Goal: Entertainment & Leisure: Consume media (video, audio)

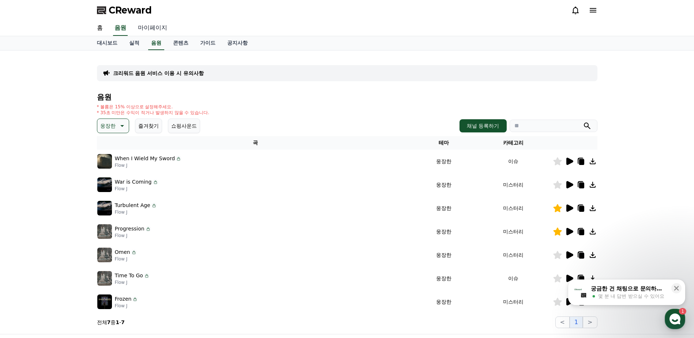
click at [163, 30] on link "마이페이지" at bounding box center [152, 27] width 41 height 15
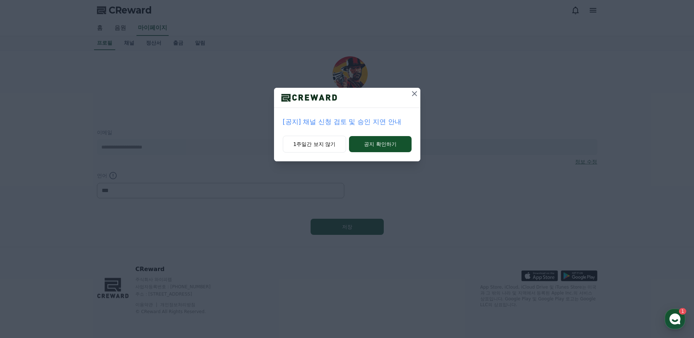
select select "**********"
click at [402, 142] on button "공지 확인하기" at bounding box center [380, 144] width 62 height 16
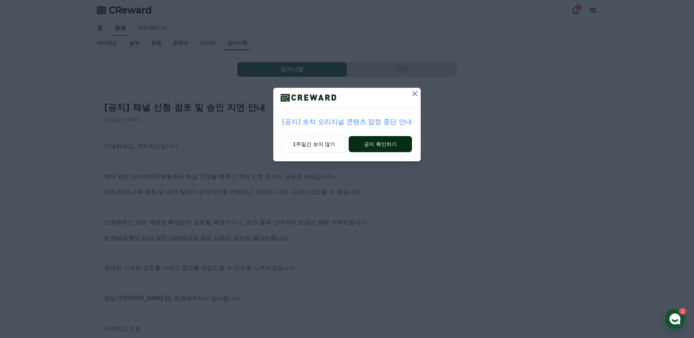
click at [404, 148] on button "공지 확인하기" at bounding box center [380, 144] width 63 height 16
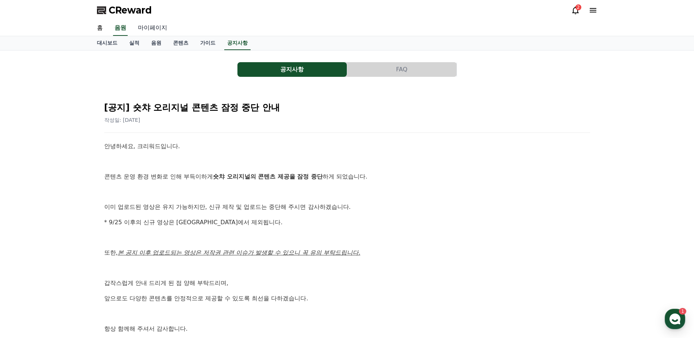
click at [147, 30] on link "마이페이지" at bounding box center [152, 27] width 41 height 15
select select "**********"
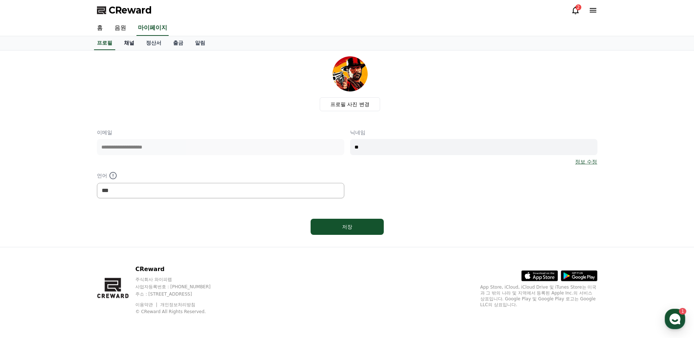
click at [136, 42] on link "채널" at bounding box center [129, 43] width 22 height 14
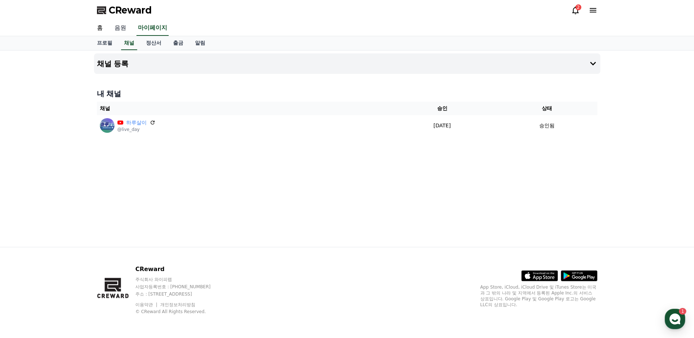
click at [128, 31] on link "음원" at bounding box center [120, 27] width 23 height 15
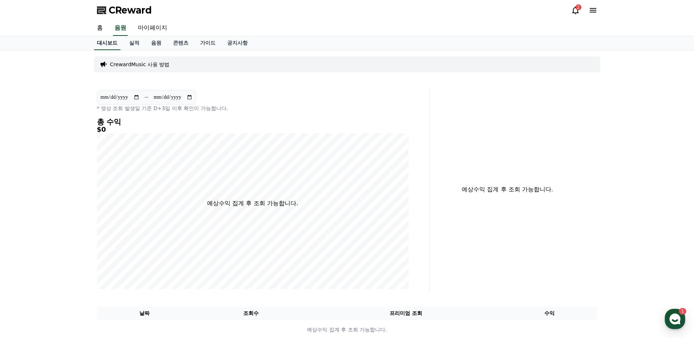
click at [98, 36] on link "대시보드" at bounding box center [107, 43] width 26 height 14
click at [102, 29] on link "홈" at bounding box center [100, 27] width 18 height 15
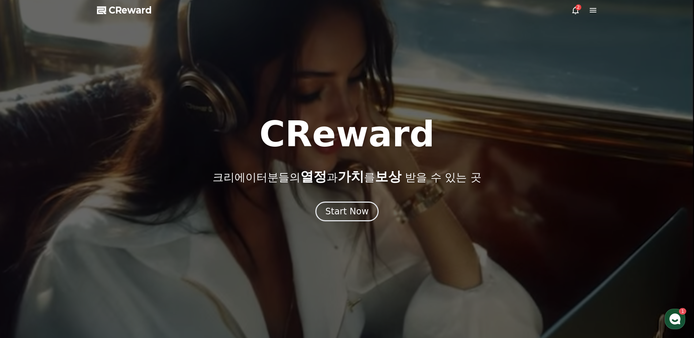
click at [138, 13] on span "CReward" at bounding box center [130, 10] width 43 height 12
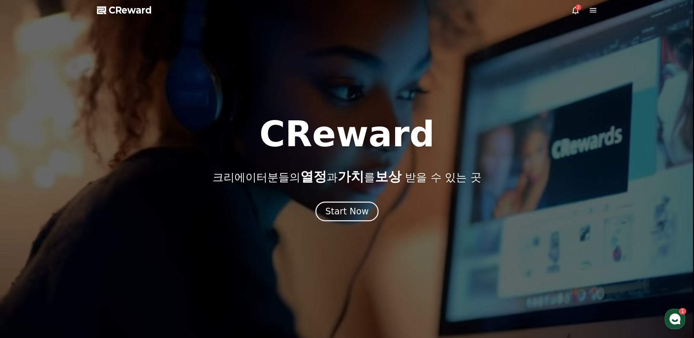
click at [579, 10] on div "2" at bounding box center [578, 7] width 6 height 6
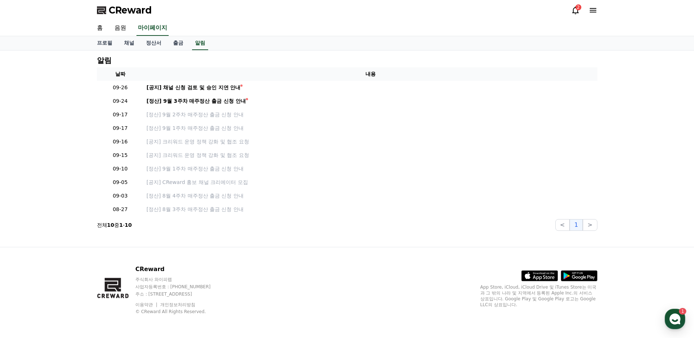
click at [590, 9] on icon at bounding box center [593, 10] width 7 height 4
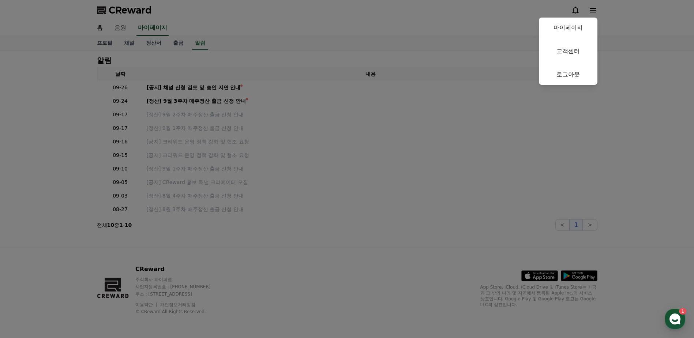
click at [411, 112] on button "close" at bounding box center [347, 169] width 694 height 338
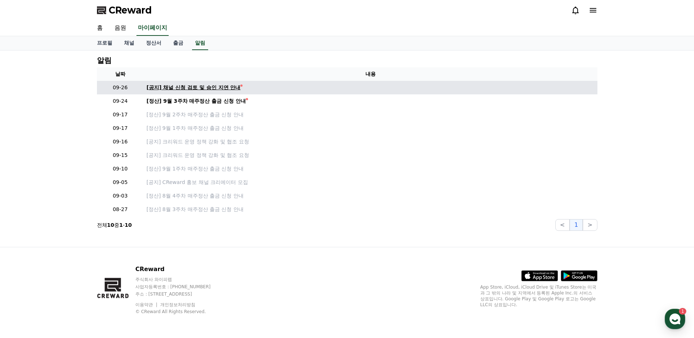
click at [198, 89] on div "[공지] 채널 신청 검토 및 승인 지연 안내" at bounding box center [194, 88] width 94 height 8
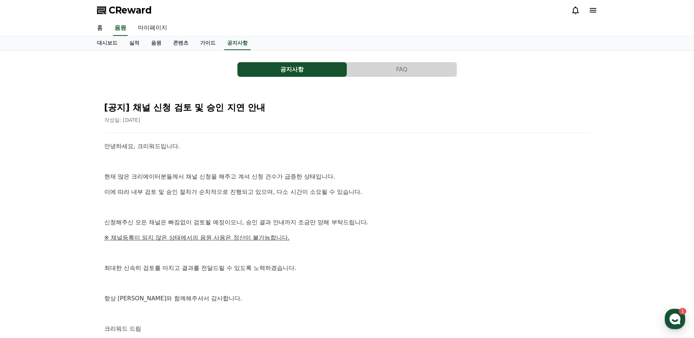
click at [163, 26] on link "마이페이지" at bounding box center [152, 27] width 41 height 15
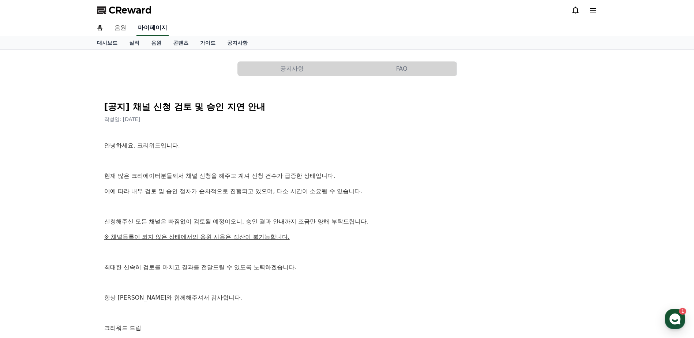
select select "**********"
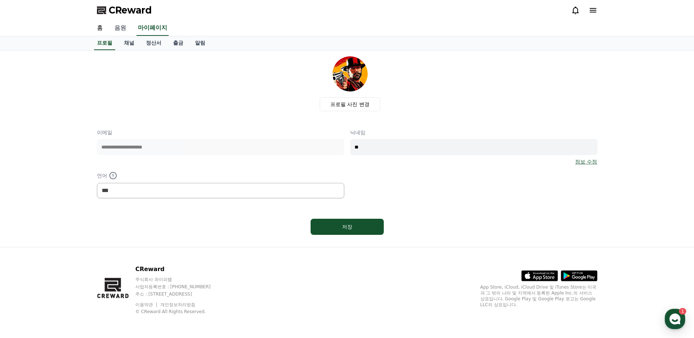
click at [118, 26] on link "음원" at bounding box center [120, 27] width 23 height 15
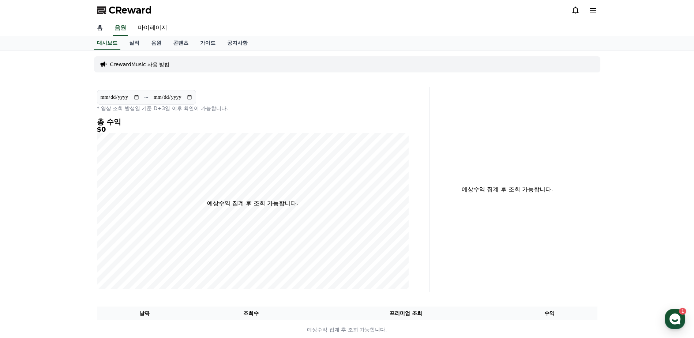
click at [100, 30] on link "홈" at bounding box center [100, 27] width 18 height 15
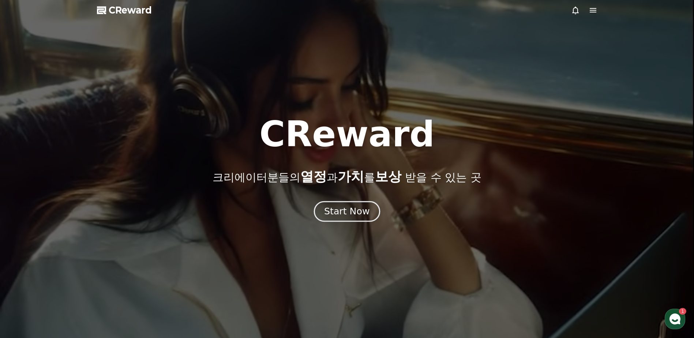
click at [342, 214] on div "Start Now" at bounding box center [346, 211] width 45 height 12
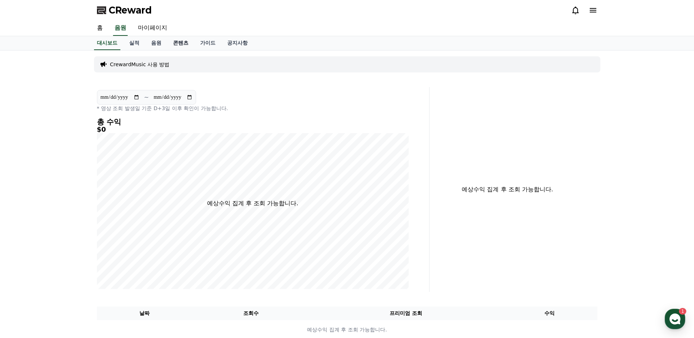
click at [176, 46] on link "콘텐츠" at bounding box center [180, 43] width 27 height 14
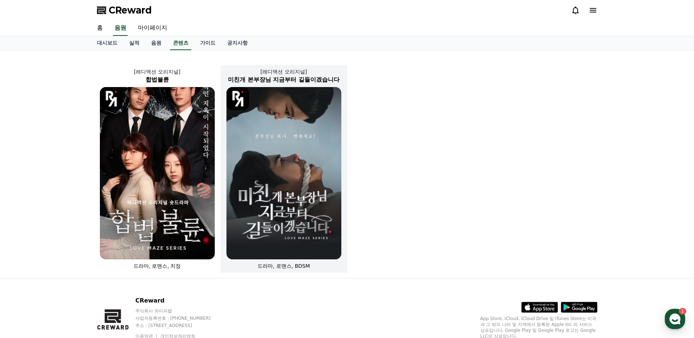
click at [329, 142] on img at bounding box center [283, 173] width 115 height 172
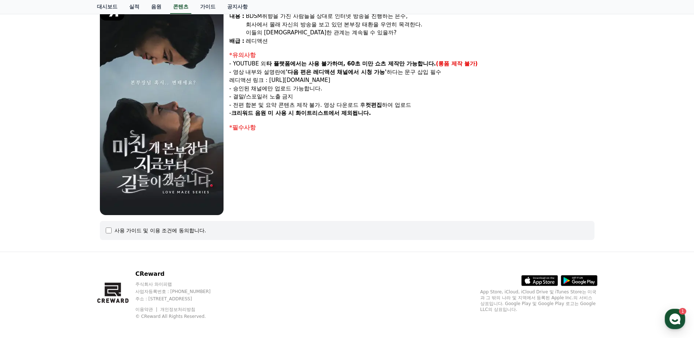
scroll to position [87, 0]
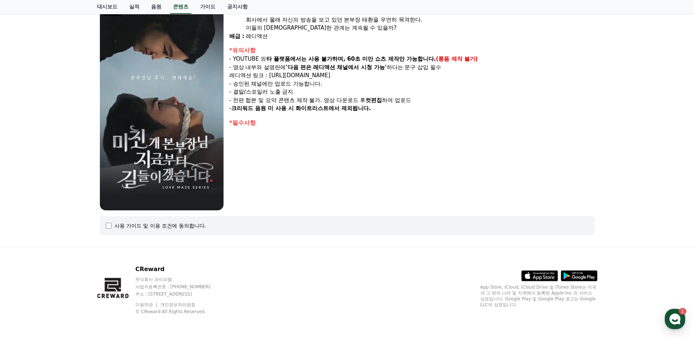
click at [154, 227] on div "사용 가이드 및 이용 조건에 동의합니다." at bounding box center [160, 225] width 92 height 7
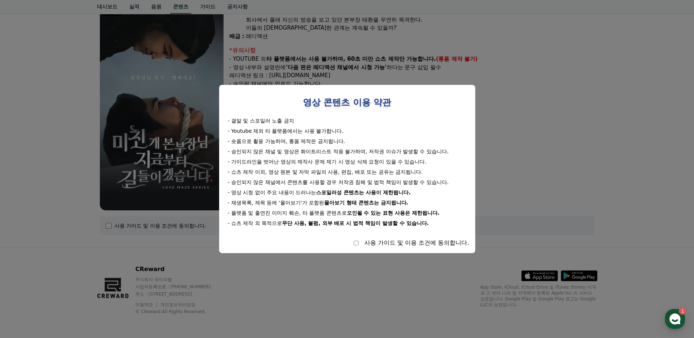
select select
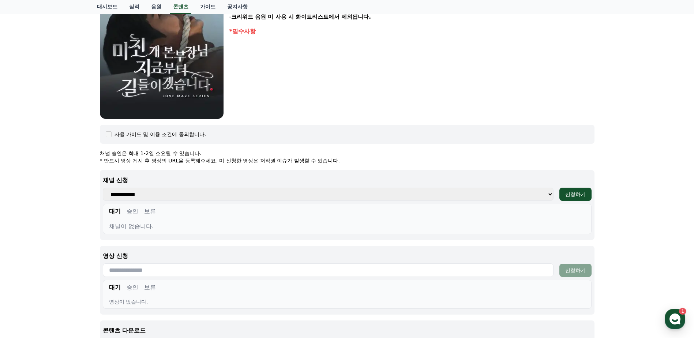
scroll to position [270, 0]
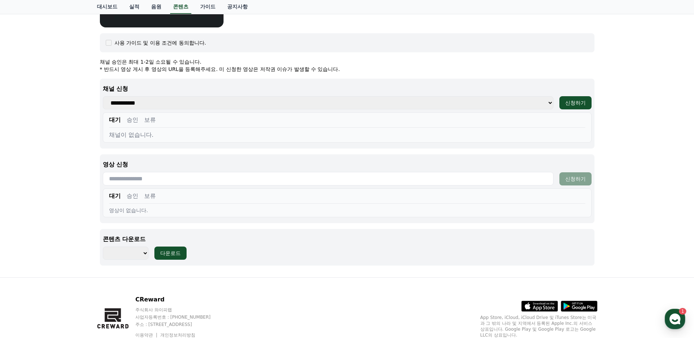
click at [197, 108] on select "**********" at bounding box center [328, 102] width 451 height 13
select select "**********"
click at [103, 96] on select "**********" at bounding box center [328, 102] width 451 height 13
click at [93, 122] on div "미친개 본부장님 지금부터 길들이겠습니다 장르 : 드라마, 로맨스, BDSM 출연 : 강지은, 강도윤, 정지유, 최홍락 내용 : BDSM취향을 …" at bounding box center [347, 28] width 512 height 497
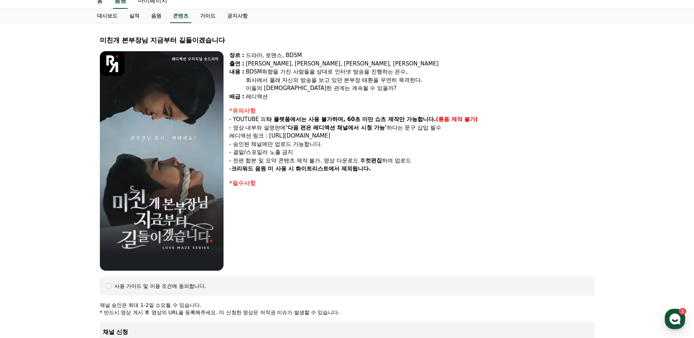
scroll to position [14, 0]
